Goal: Task Accomplishment & Management: Manage account settings

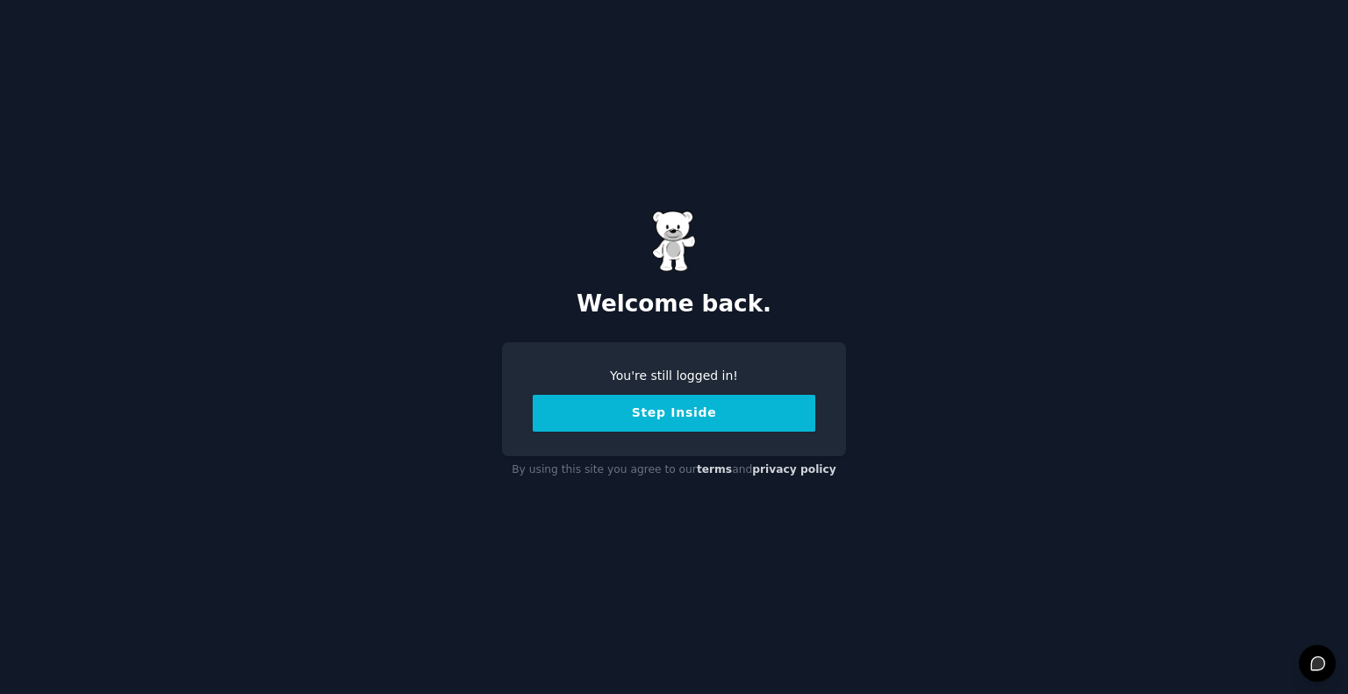
click at [722, 412] on button "Step Inside" at bounding box center [674, 413] width 283 height 37
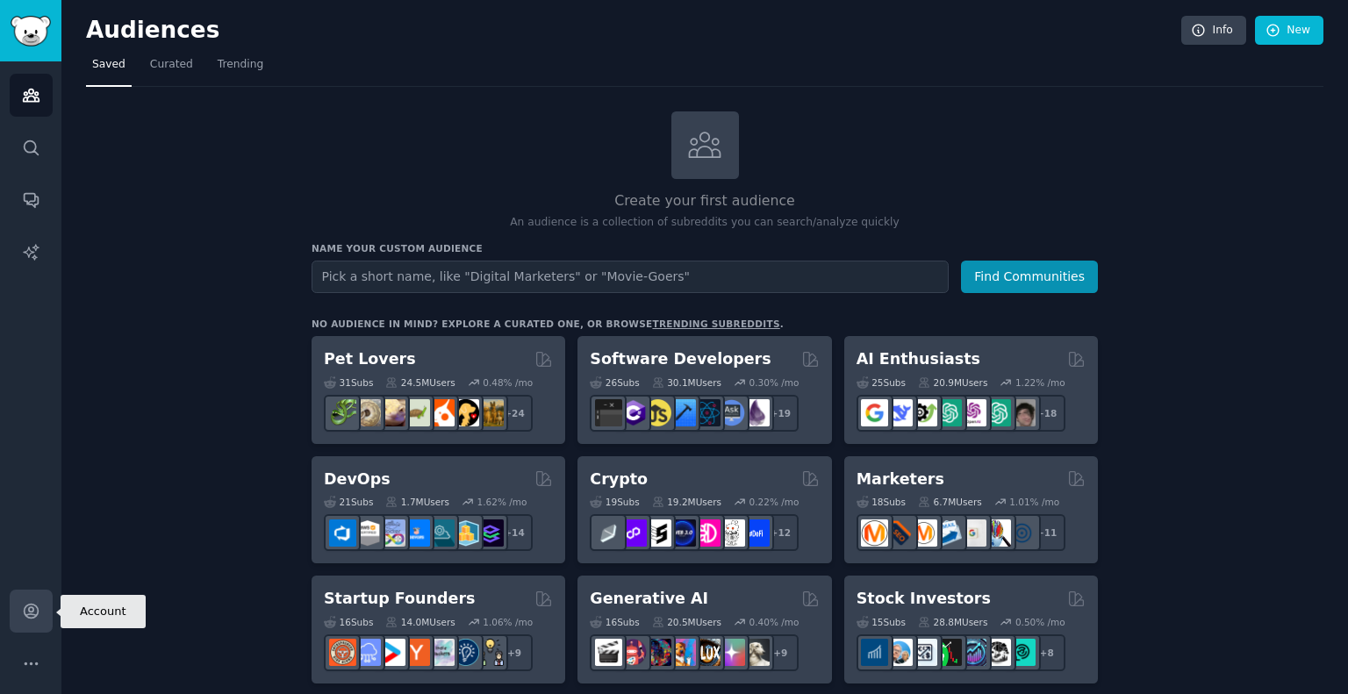
click at [39, 599] on link "Account" at bounding box center [31, 611] width 43 height 43
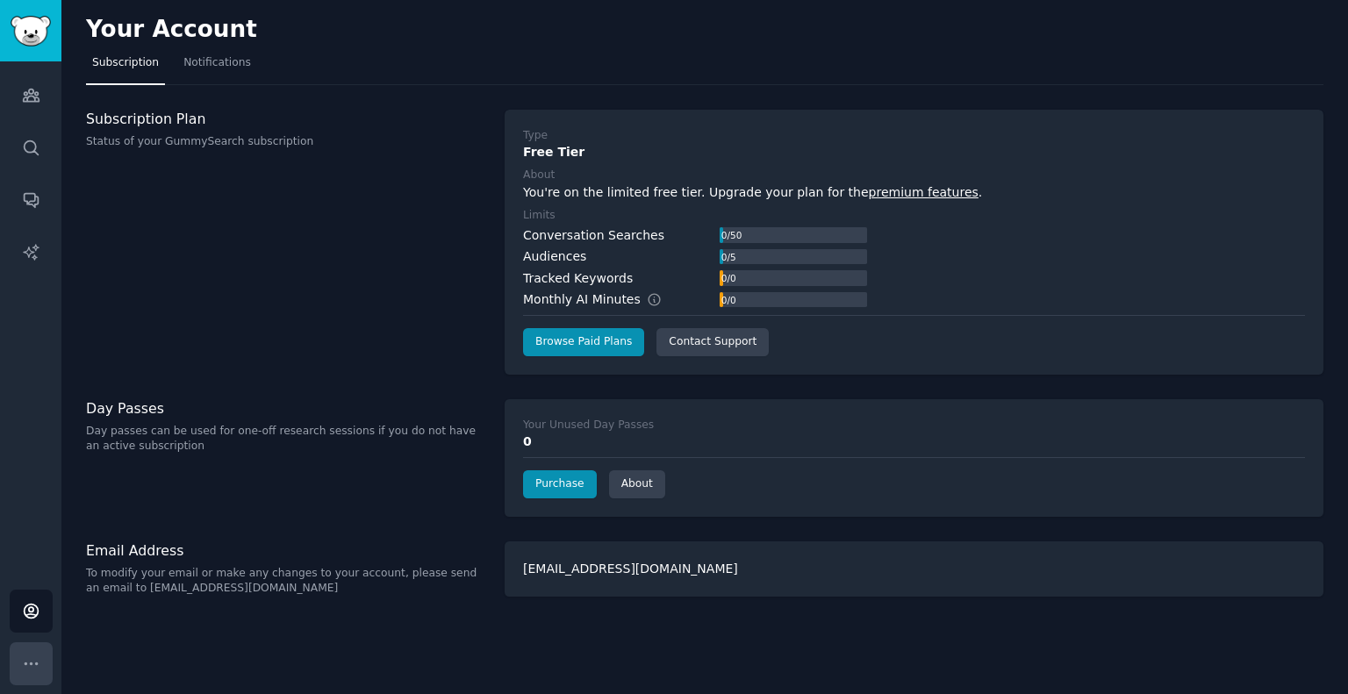
click at [38, 665] on icon "Sidebar" at bounding box center [31, 664] width 18 height 18
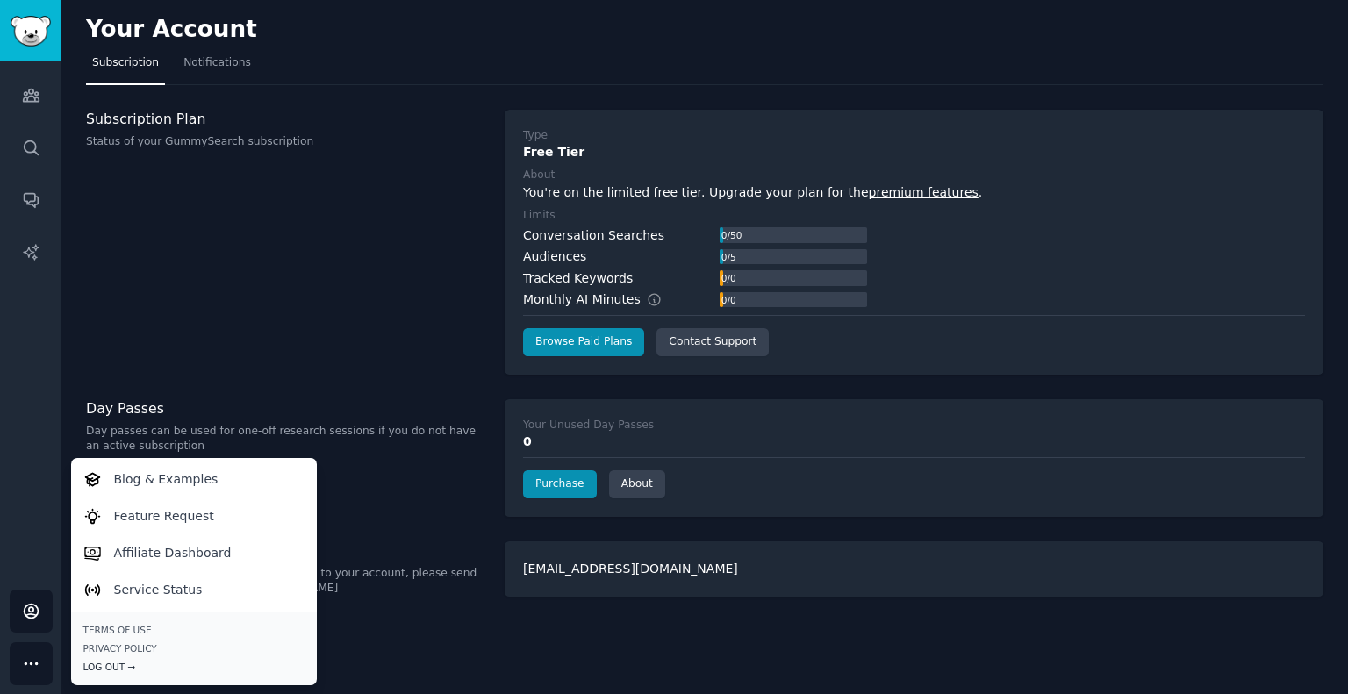
click at [126, 668] on div "Log Out →" at bounding box center [193, 667] width 221 height 12
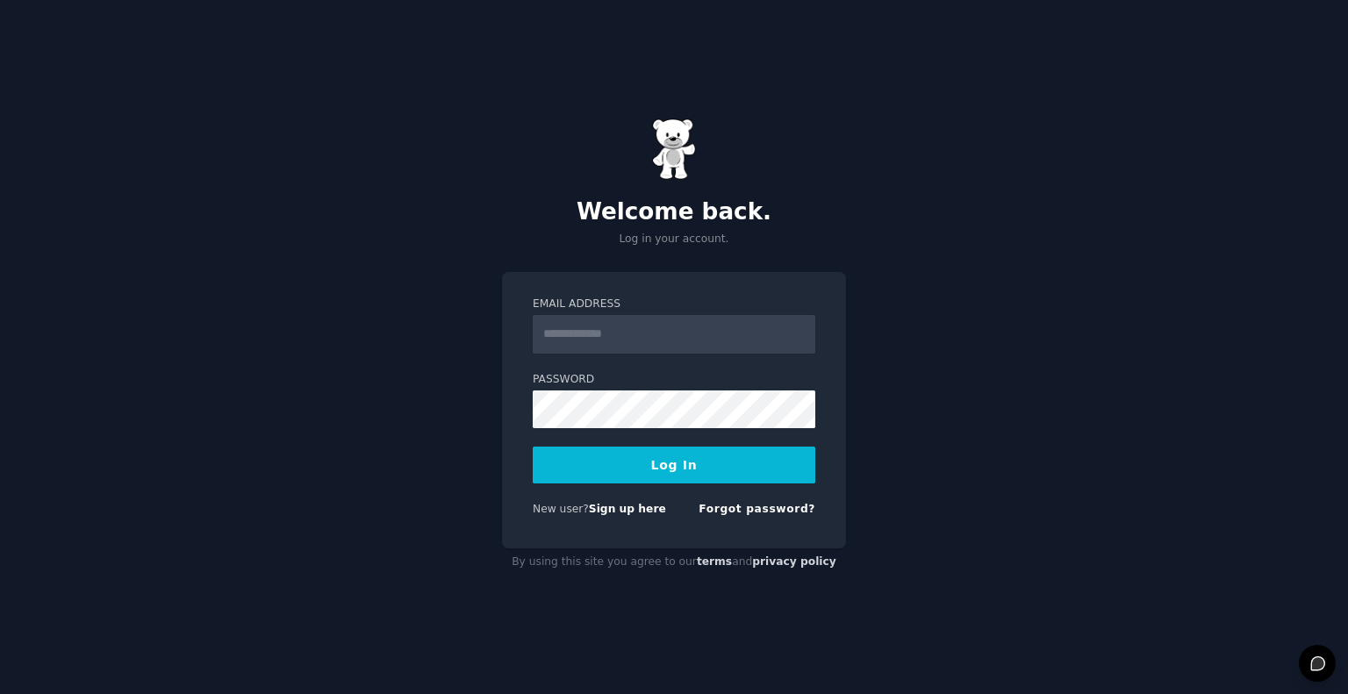
click at [639, 329] on input "Email Address" at bounding box center [674, 334] width 283 height 39
type input "**********"
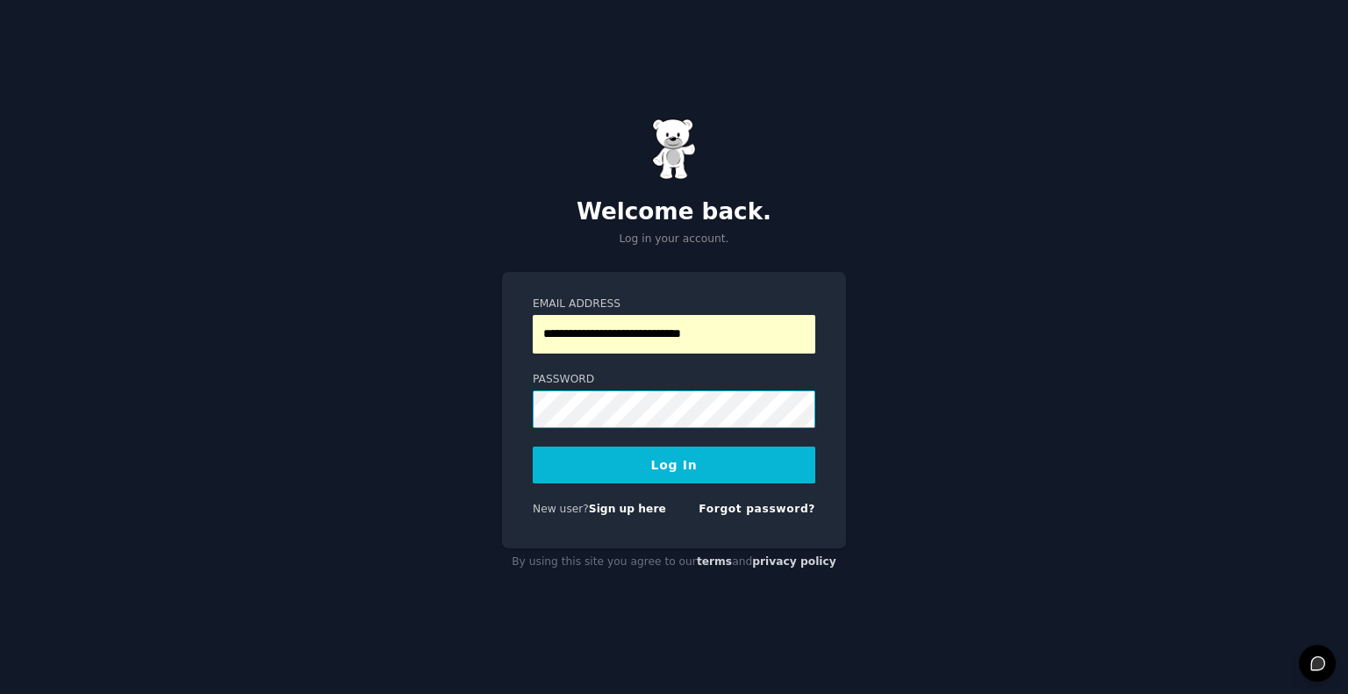
click at [533, 447] on button "Log In" at bounding box center [674, 465] width 283 height 37
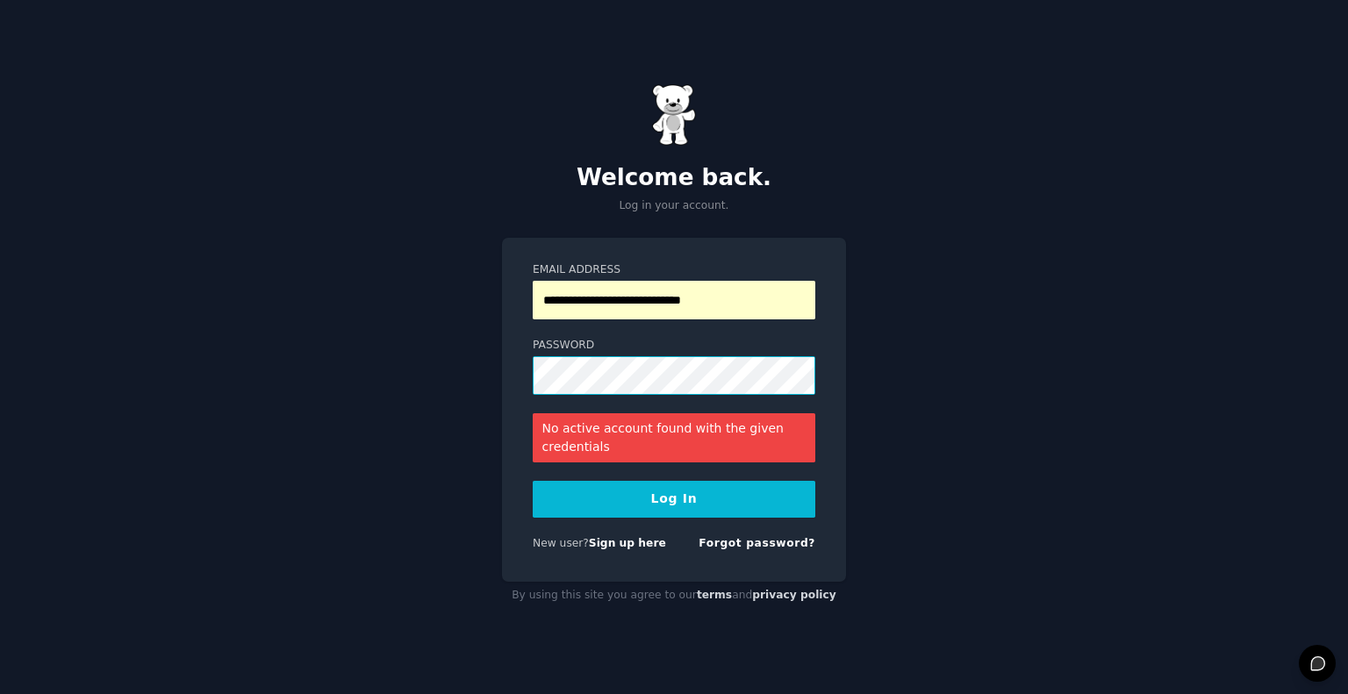
click at [533, 481] on button "Log In" at bounding box center [674, 499] width 283 height 37
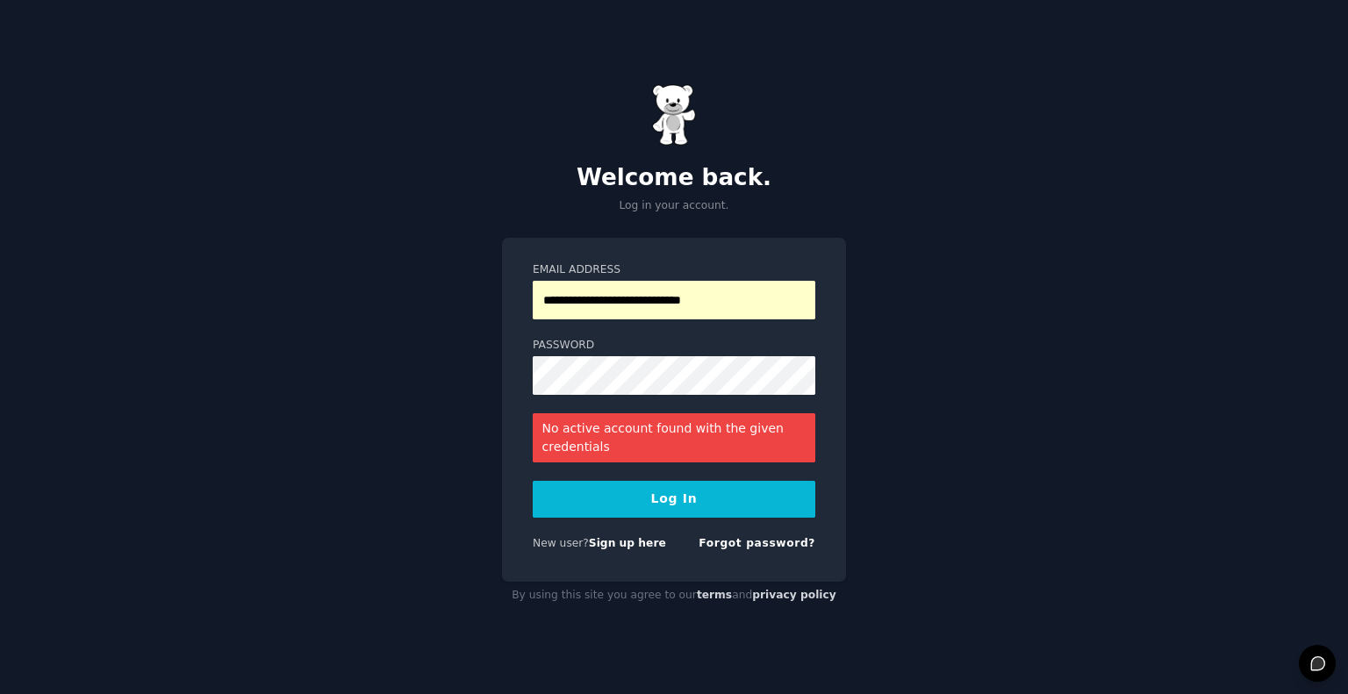
click at [664, 504] on button "Log In" at bounding box center [674, 499] width 283 height 37
